Goal: Browse casually: Explore the website without a specific task or goal

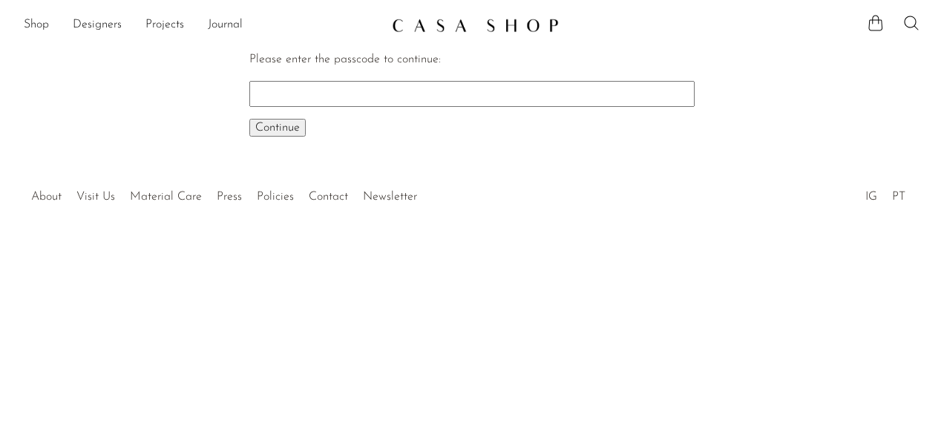
click at [334, 98] on input "Please enter the passcode to continue:" at bounding box center [471, 93] width 445 height 25
type input "early"
click at [272, 132] on span "Continue" at bounding box center [277, 128] width 45 height 12
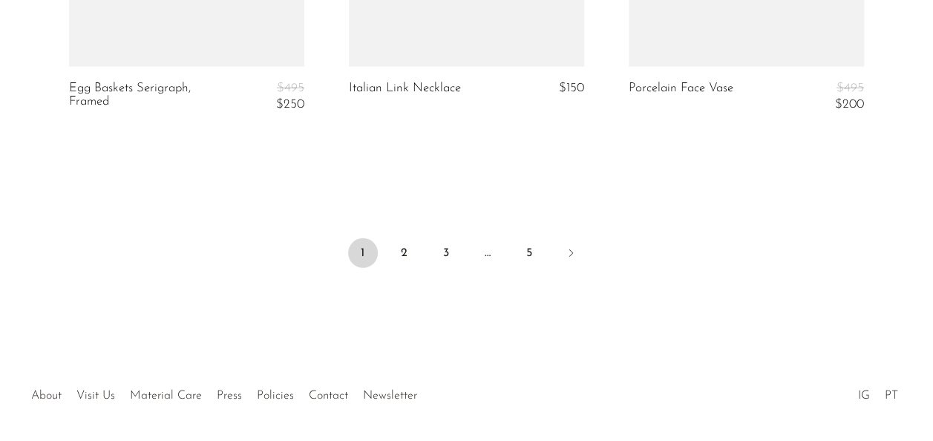
scroll to position [4921, 0]
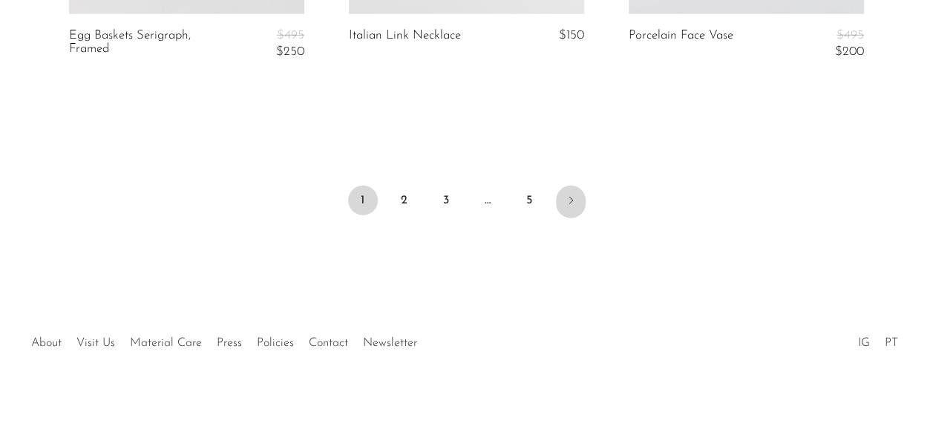
click at [565, 195] on icon "Next" at bounding box center [571, 200] width 12 height 12
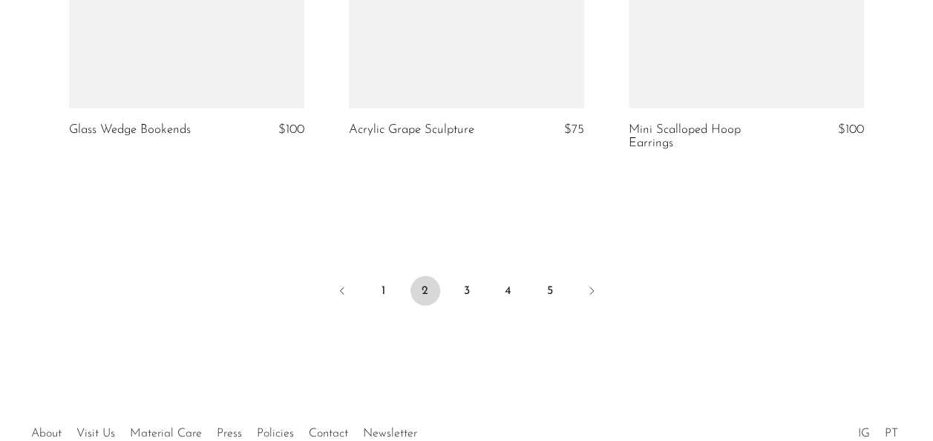
scroll to position [4830, 0]
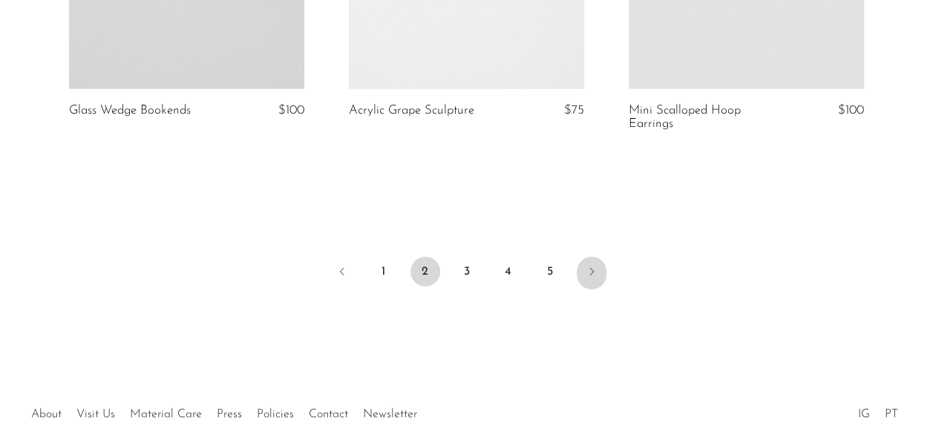
click at [591, 266] on icon "Next" at bounding box center [591, 272] width 12 height 12
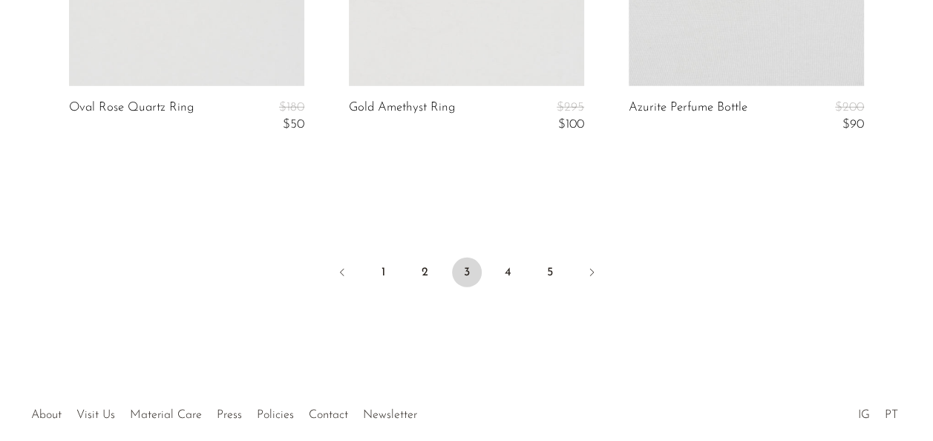
scroll to position [4912, 0]
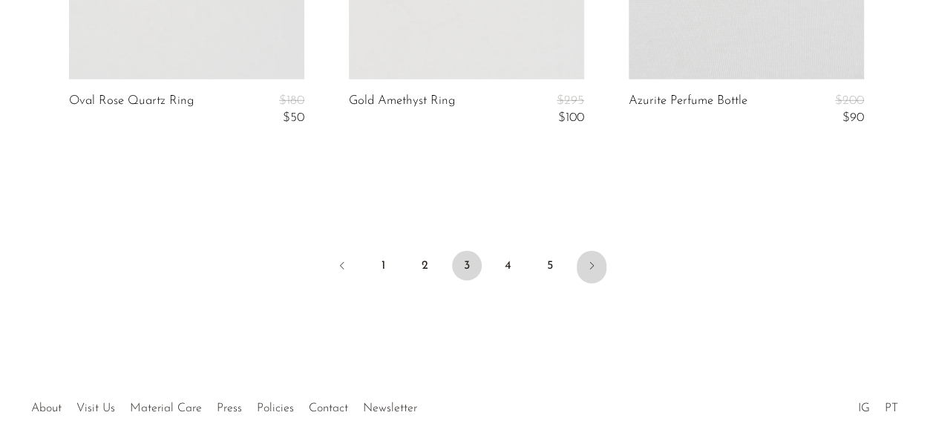
click at [585, 263] on icon "Next" at bounding box center [591, 266] width 12 height 12
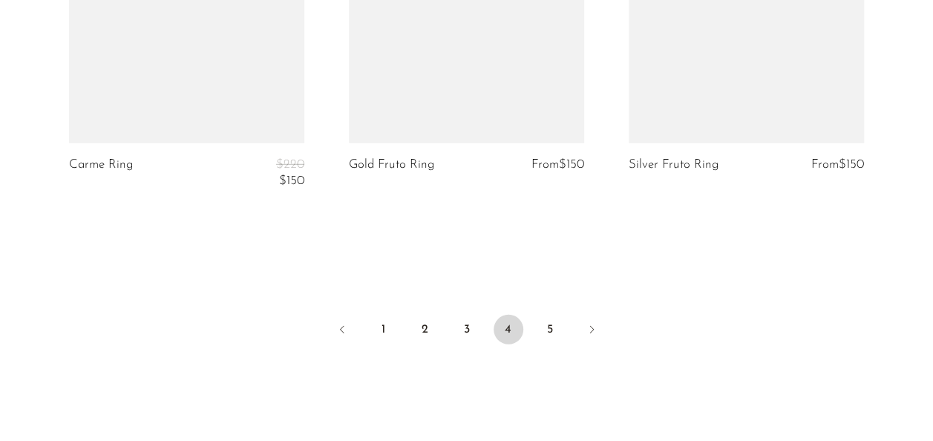
scroll to position [4888, 0]
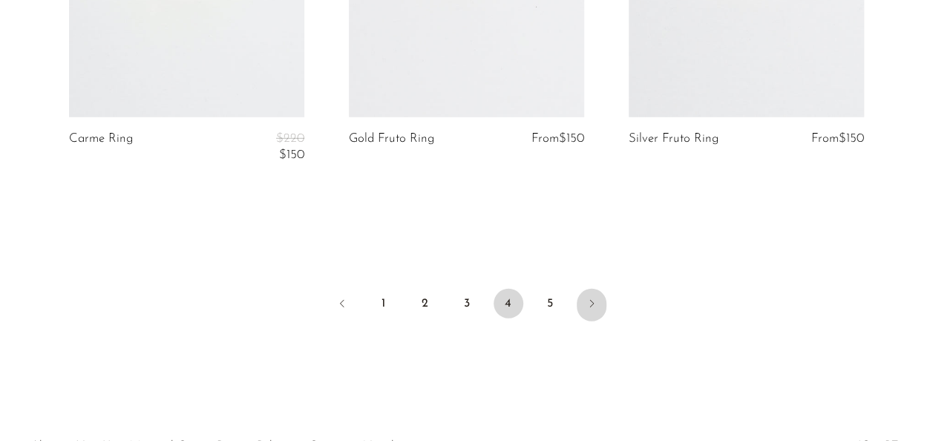
click at [588, 298] on icon "Next" at bounding box center [591, 304] width 12 height 12
